Goal: Navigation & Orientation: Find specific page/section

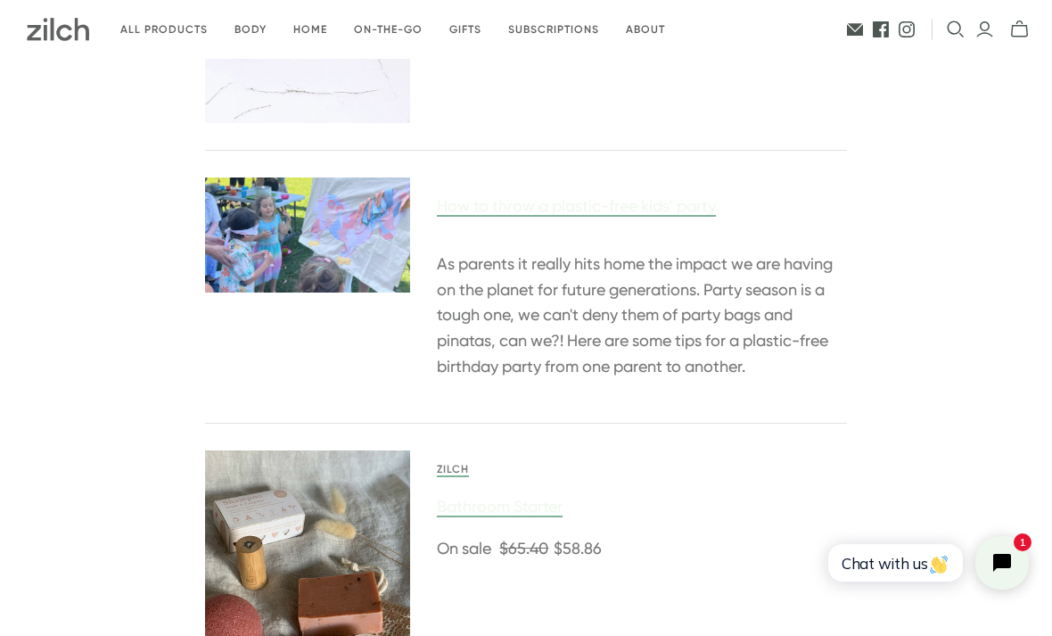
scroll to position [637, 0]
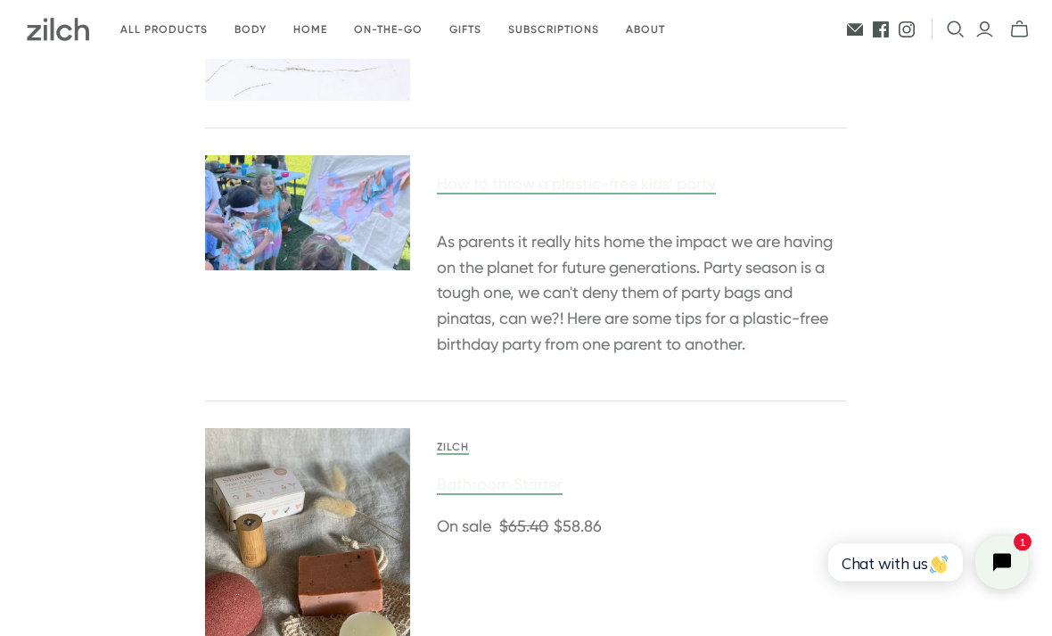
click at [341, 252] on link at bounding box center [307, 213] width 205 height 115
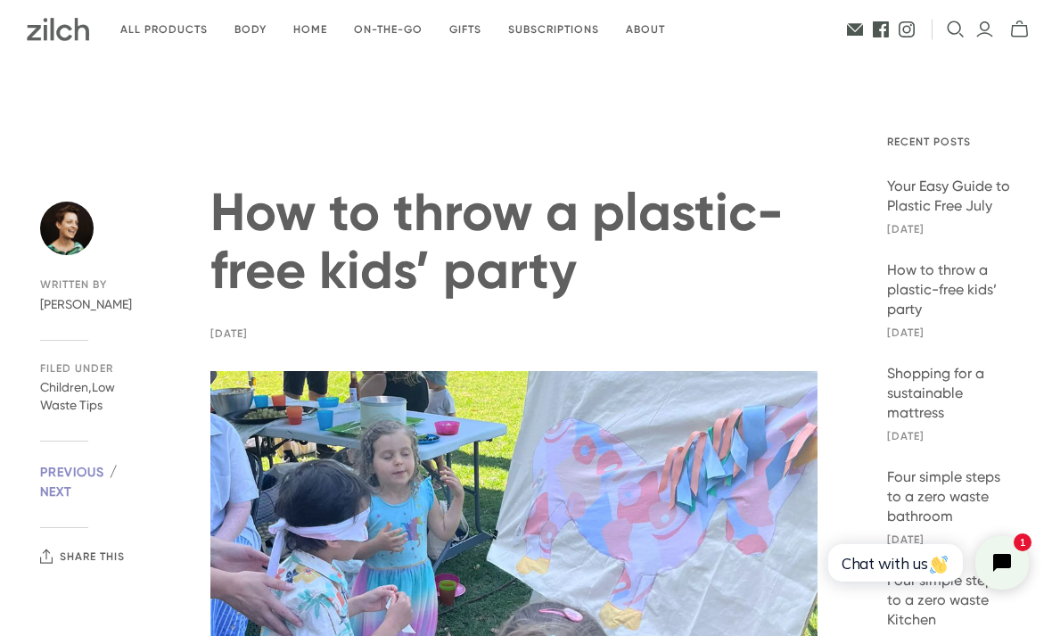
click at [208, 33] on link "All products" at bounding box center [164, 30] width 114 height 42
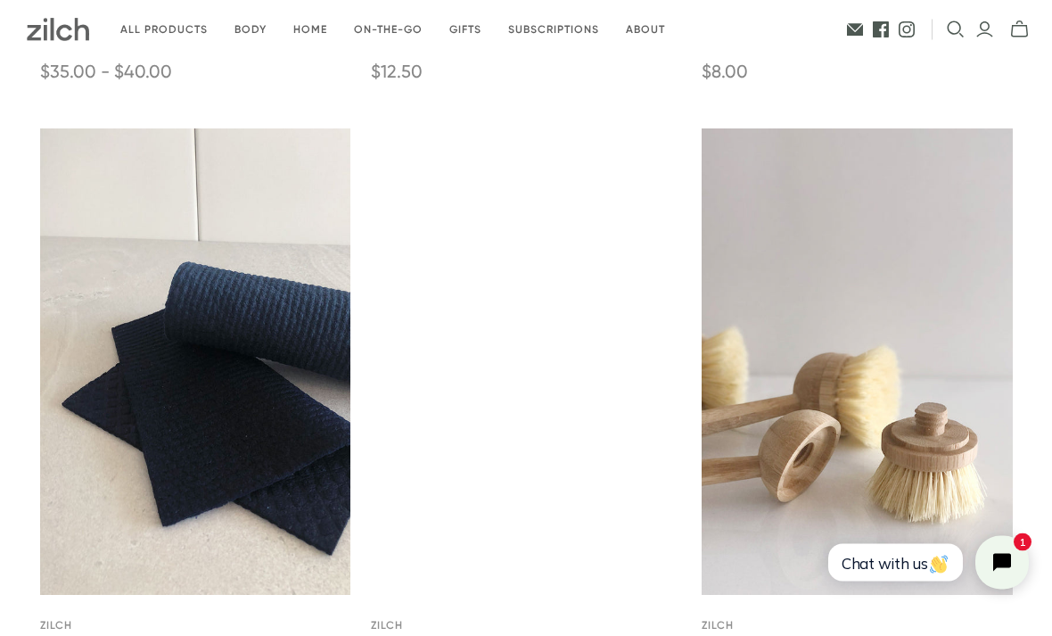
scroll to position [4990, 0]
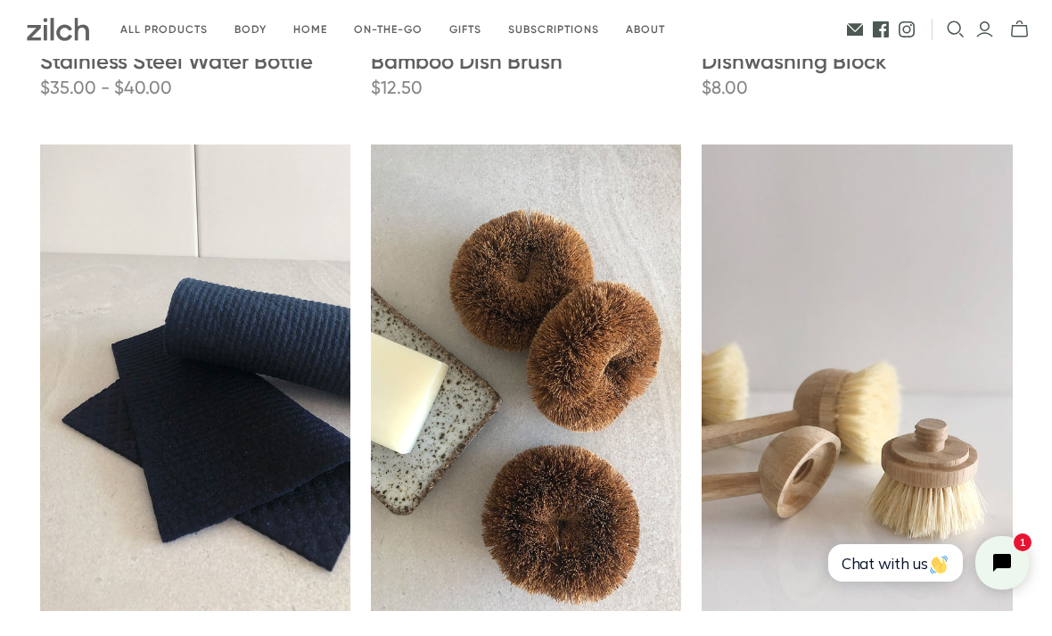
click at [423, 44] on link "On-the-go" at bounding box center [388, 30] width 95 height 42
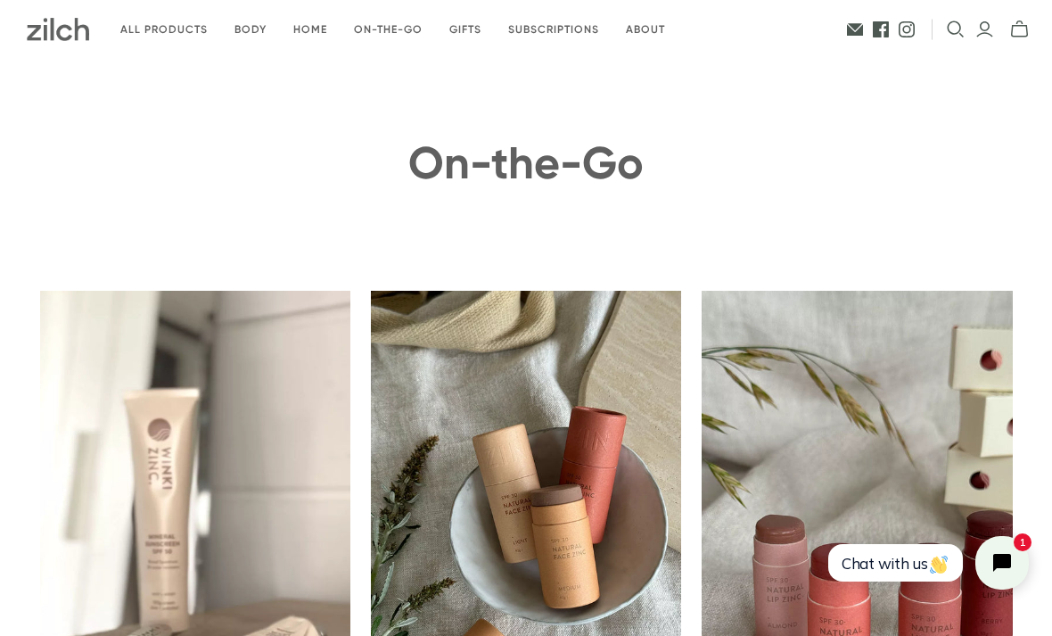
click at [341, 46] on link "Home" at bounding box center [310, 30] width 61 height 42
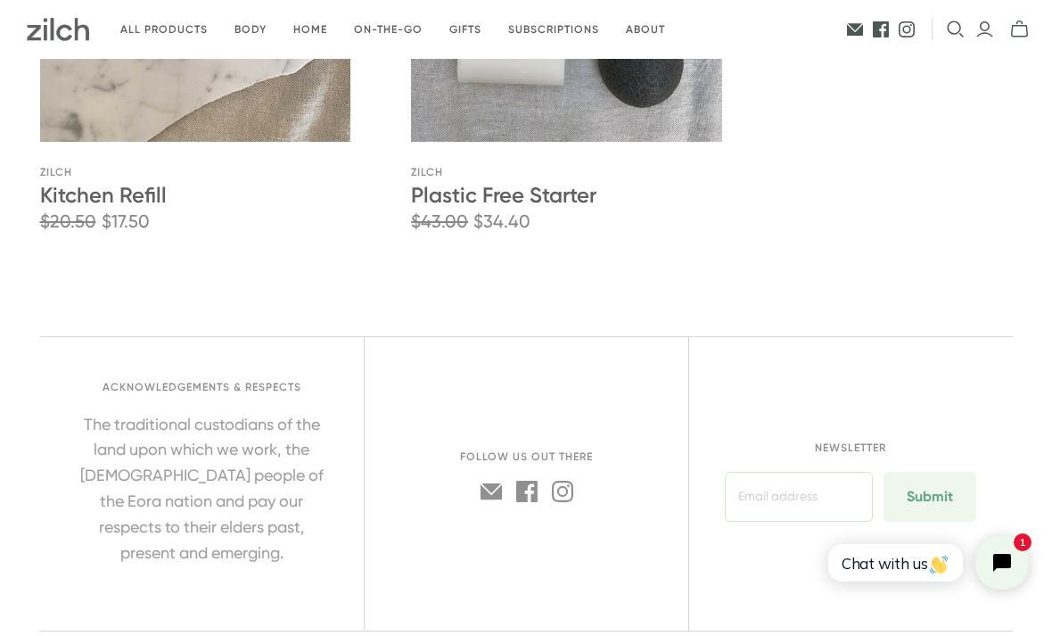
scroll to position [3766, 0]
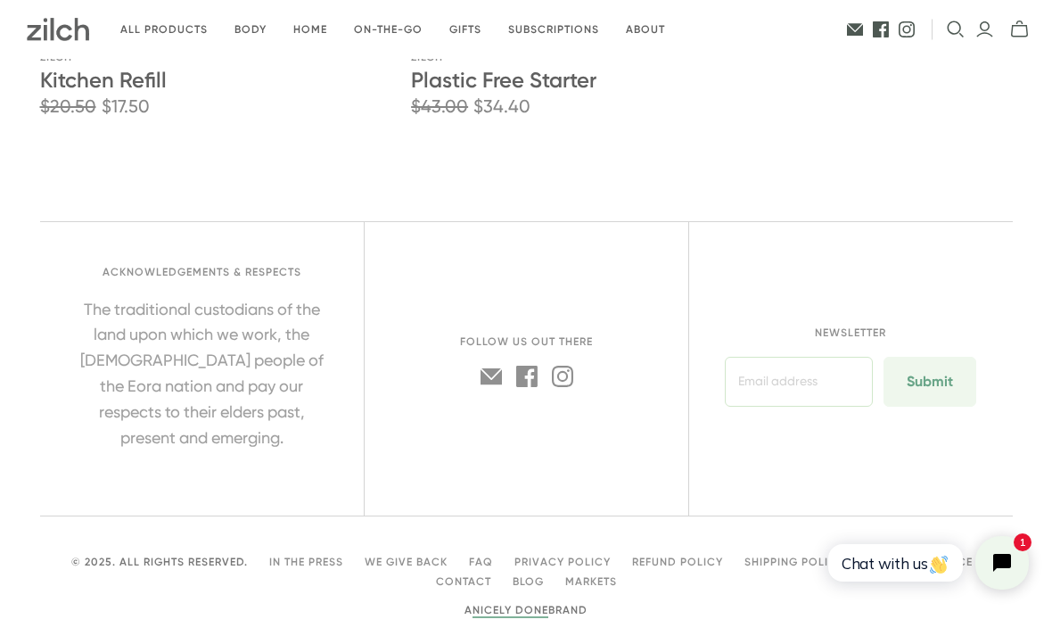
click at [595, 587] on link "Markets" at bounding box center [591, 581] width 52 height 12
